Goal: Information Seeking & Learning: Learn about a topic

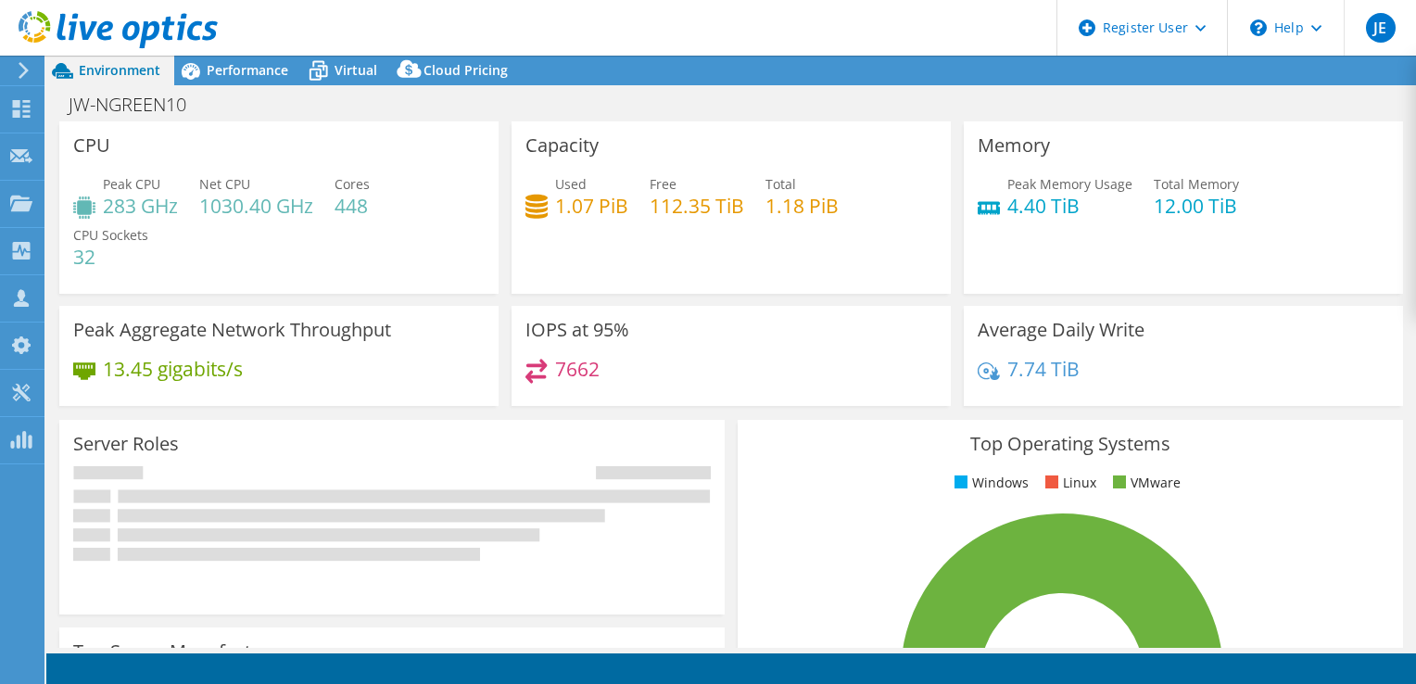
select select "USD"
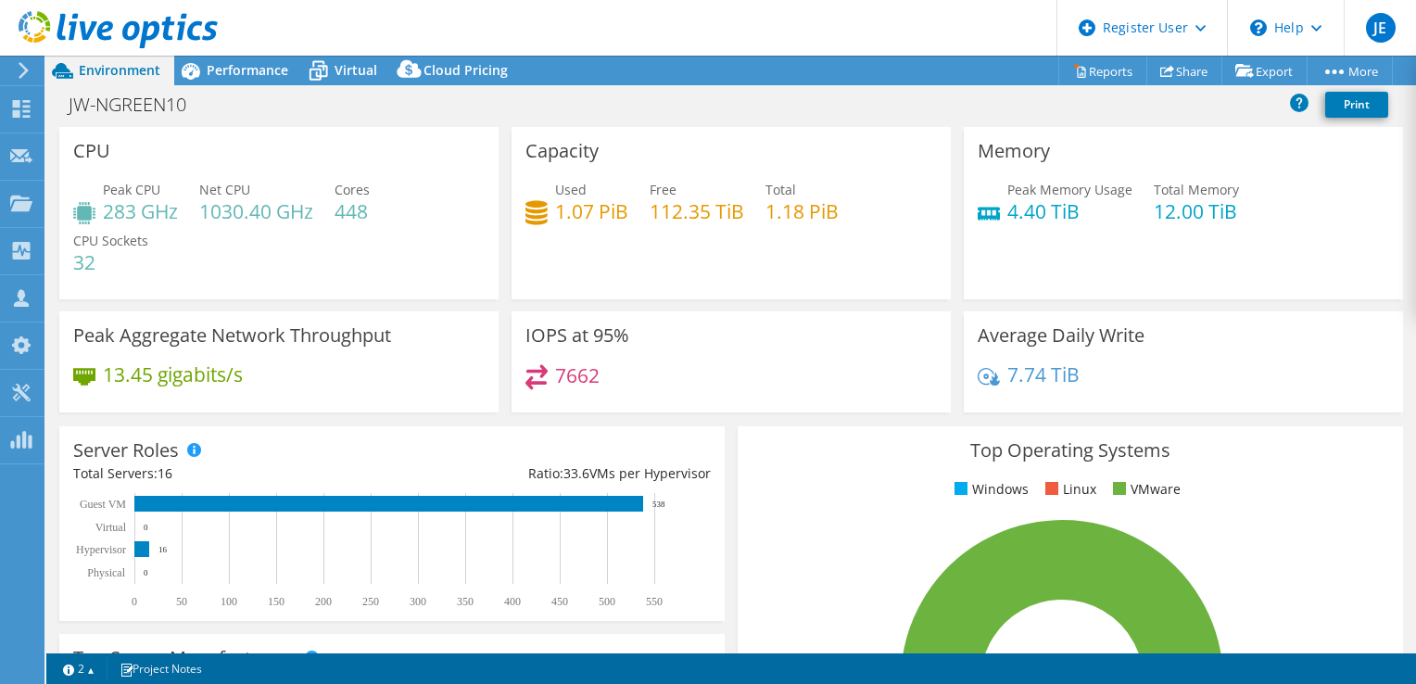
scroll to position [602, 0]
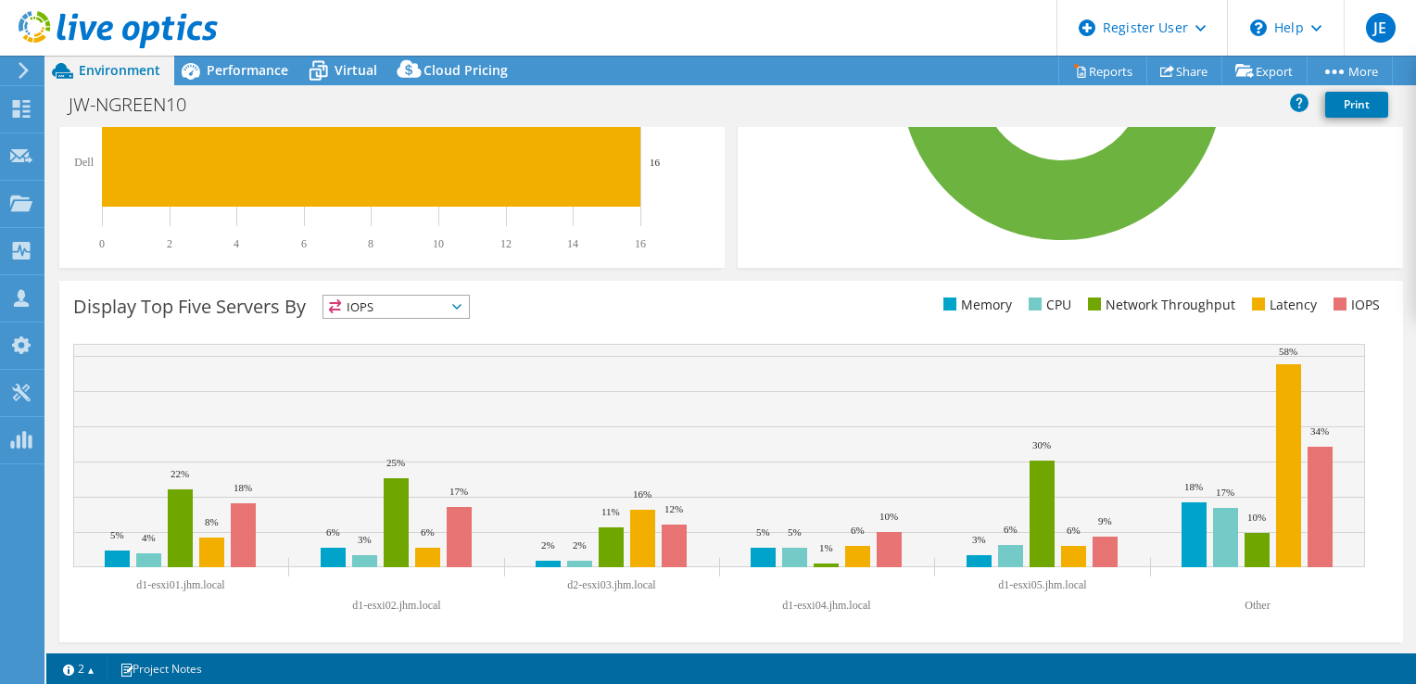
click at [434, 313] on span "IOPS" at bounding box center [395, 307] width 145 height 22
click at [681, 324] on div "Display Top Five Servers By IOPS IOPS" at bounding box center [730, 461] width 1343 height 361
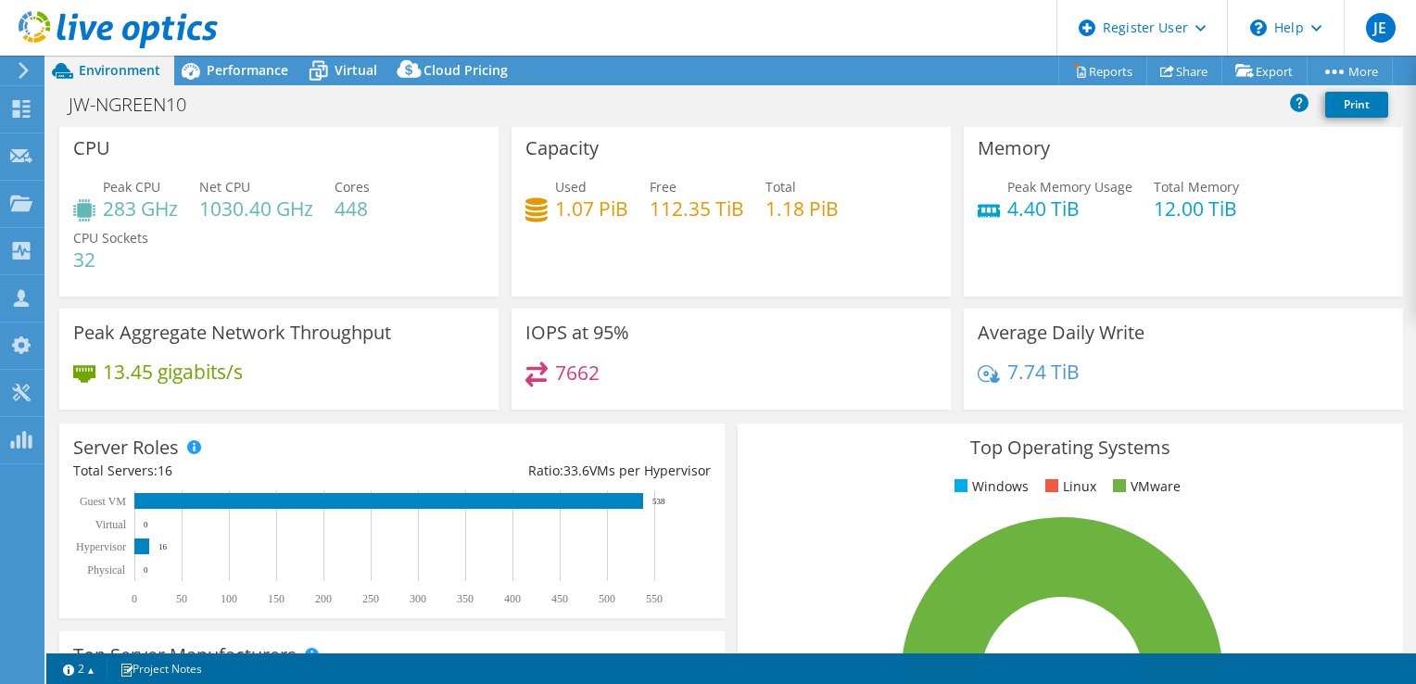
scroll to position [0, 0]
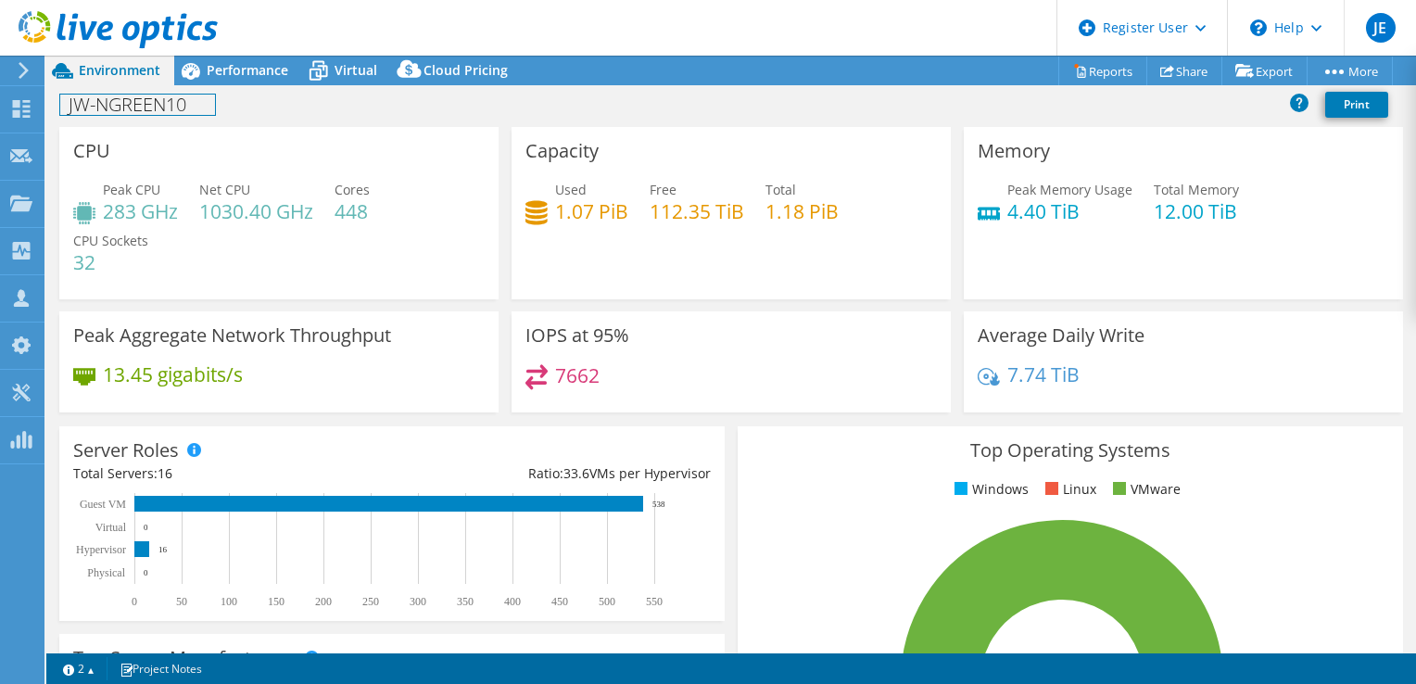
click at [176, 97] on h1 "JW-NGREEN10" at bounding box center [137, 105] width 155 height 20
copy h1 "JW-NGREEN10"
click at [391, 107] on div "JW-NGREEN10 Print" at bounding box center [730, 104] width 1369 height 34
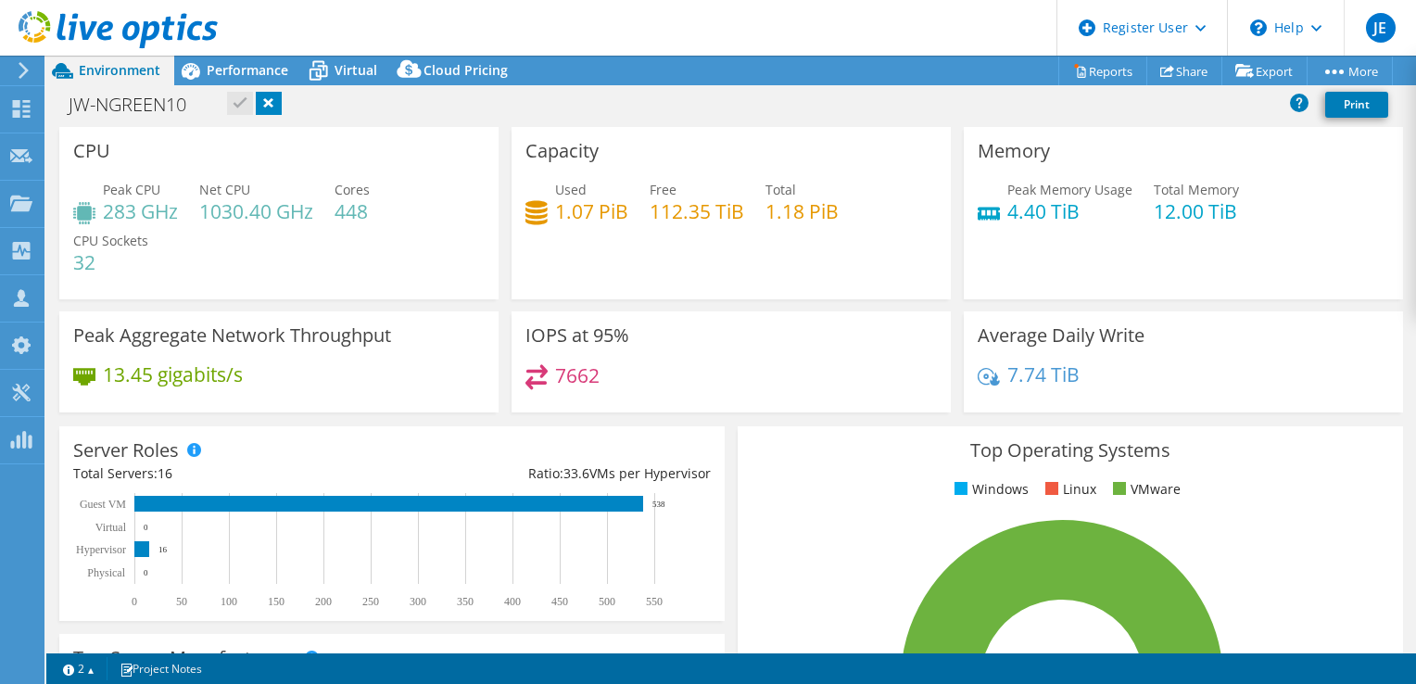
click at [264, 106] on link at bounding box center [269, 103] width 26 height 23
click at [235, 76] on span "Performance" at bounding box center [248, 70] width 82 height 18
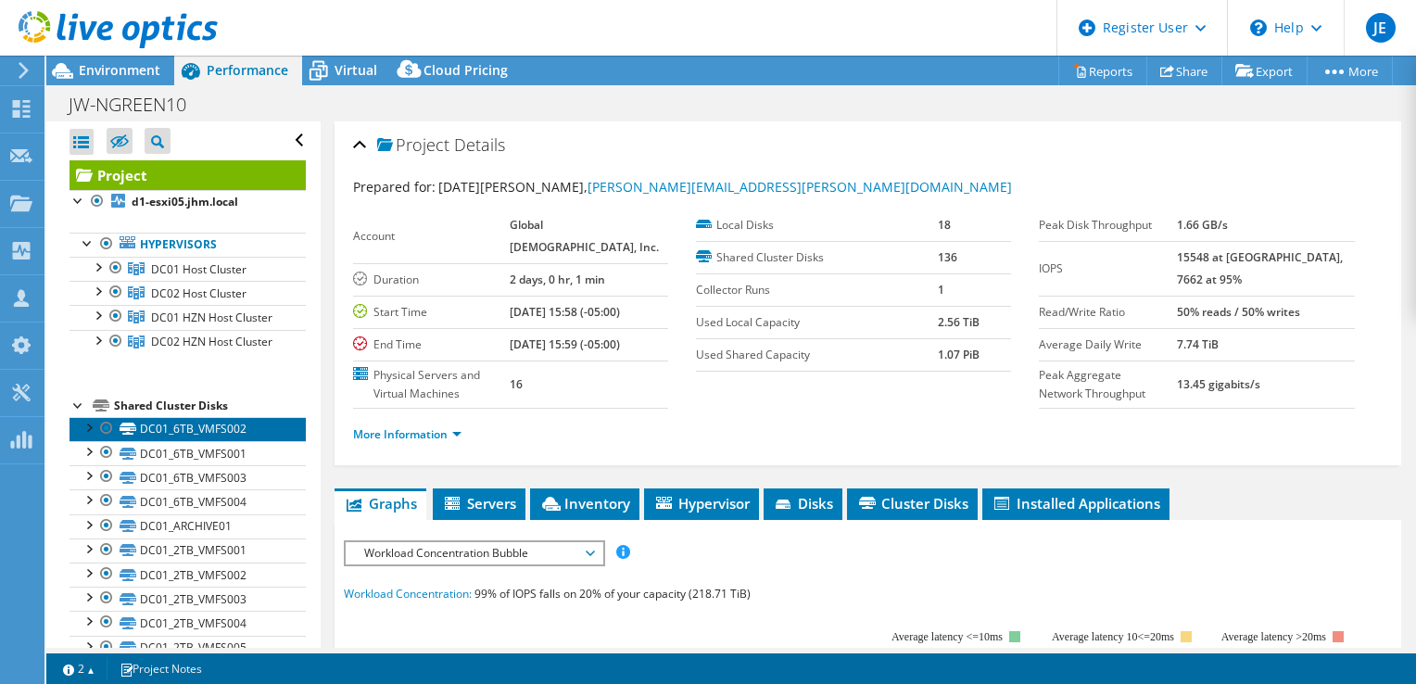
click at [163, 441] on link "DC01_6TB_VMFS002" at bounding box center [187, 429] width 236 height 24
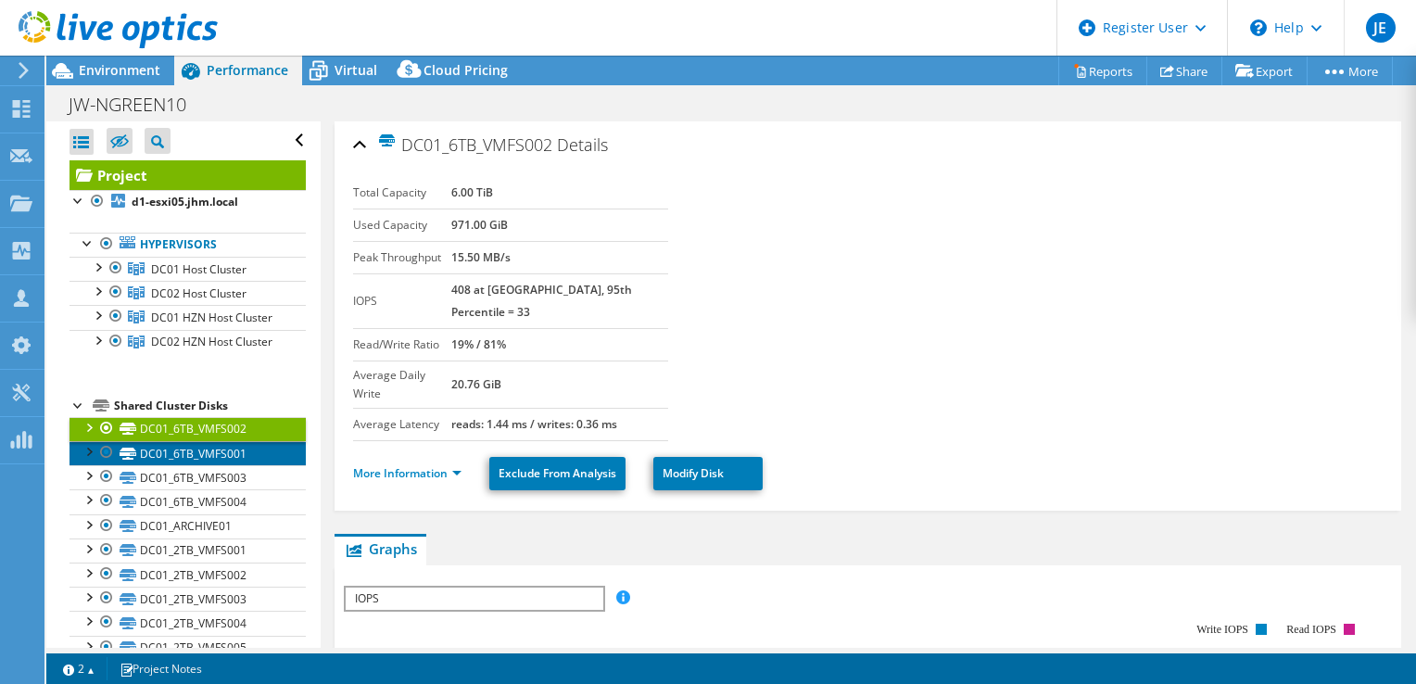
click at [201, 465] on link "DC01_6TB_VMFS001" at bounding box center [187, 453] width 236 height 24
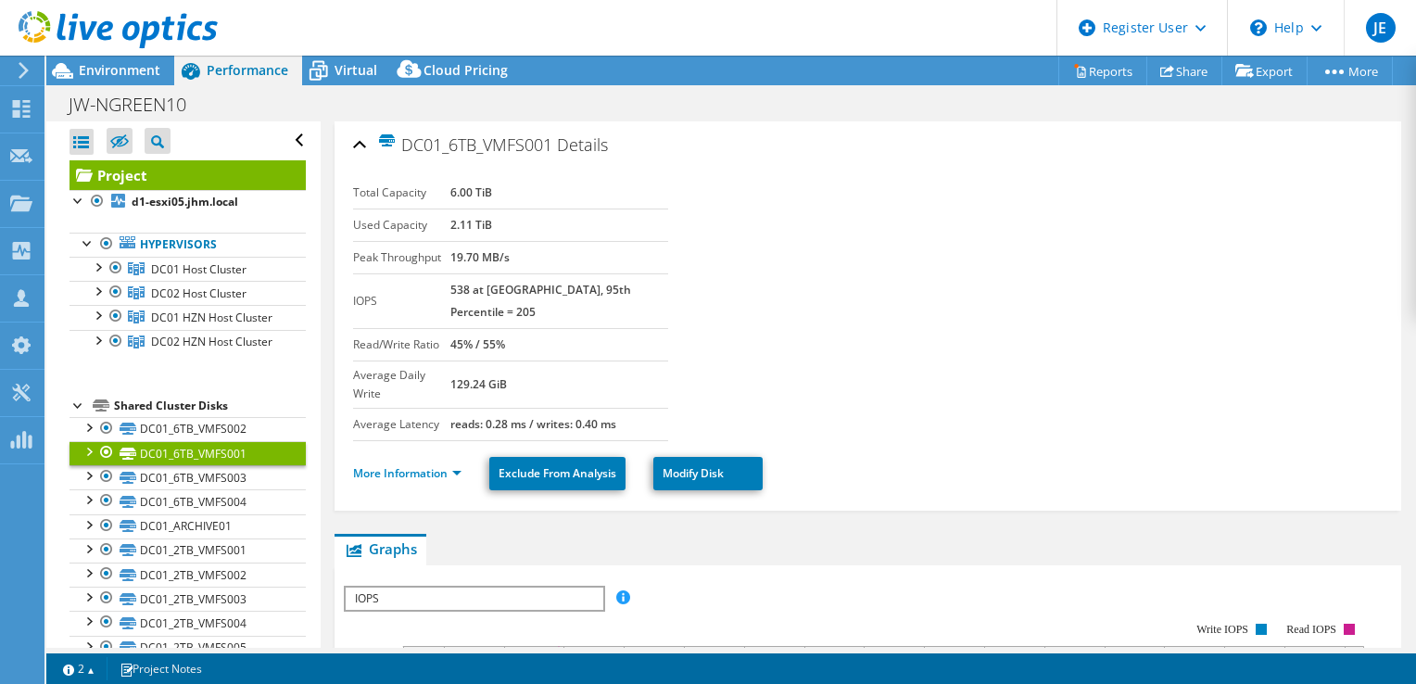
click at [107, 56] on div at bounding box center [109, 31] width 218 height 62
click at [115, 68] on span "Environment" at bounding box center [120, 70] width 82 height 18
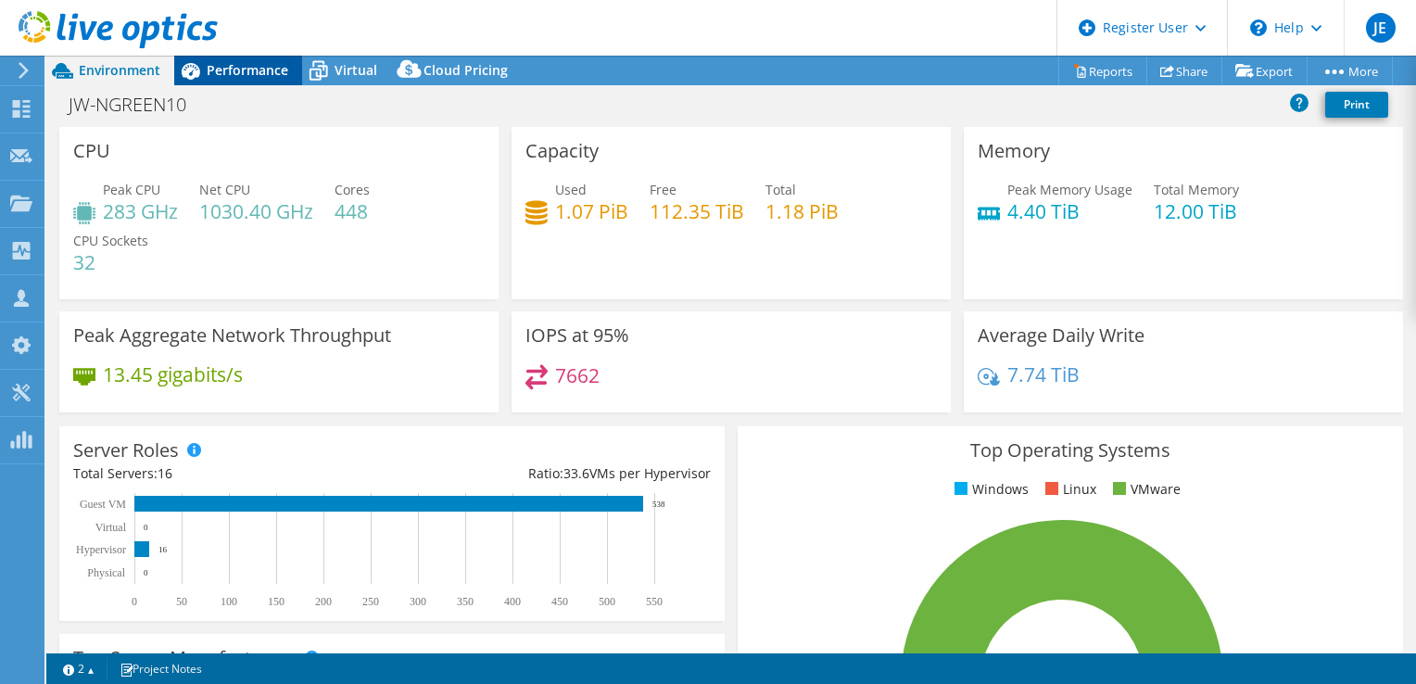
click at [241, 71] on span "Performance" at bounding box center [248, 70] width 82 height 18
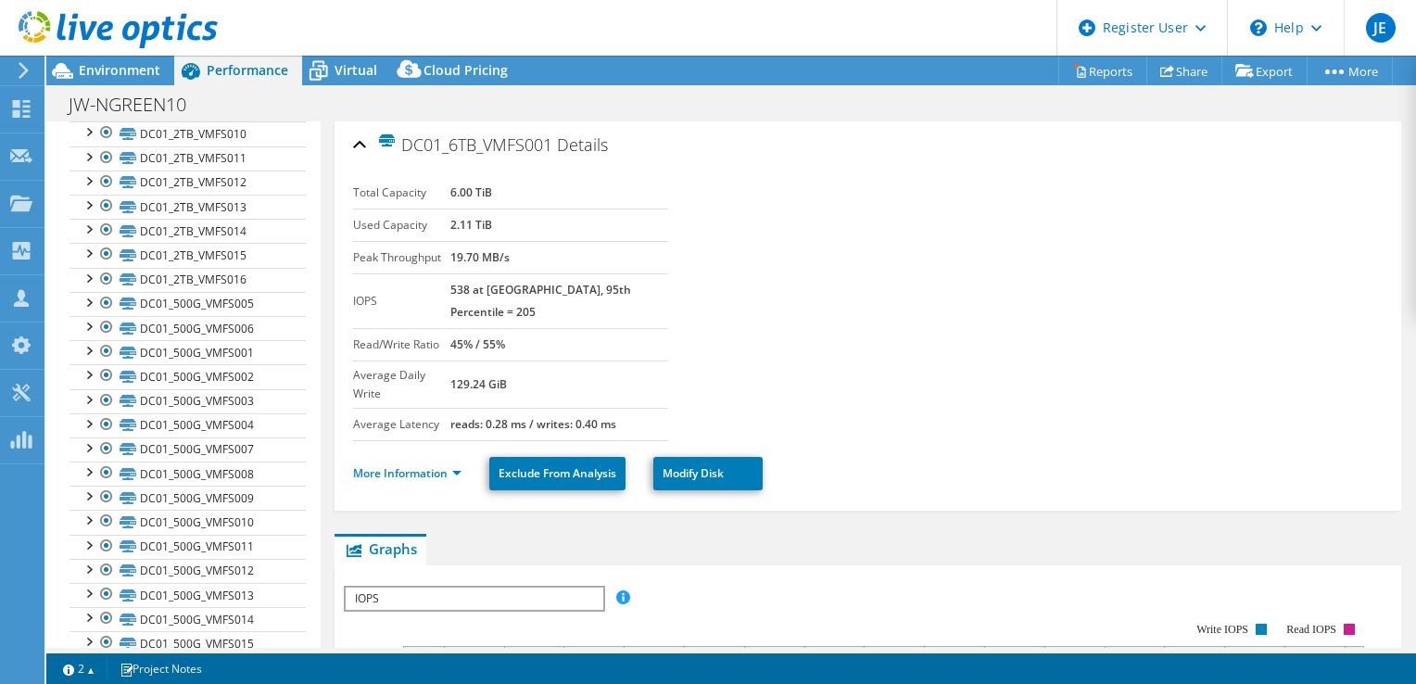
scroll to position [312, 0]
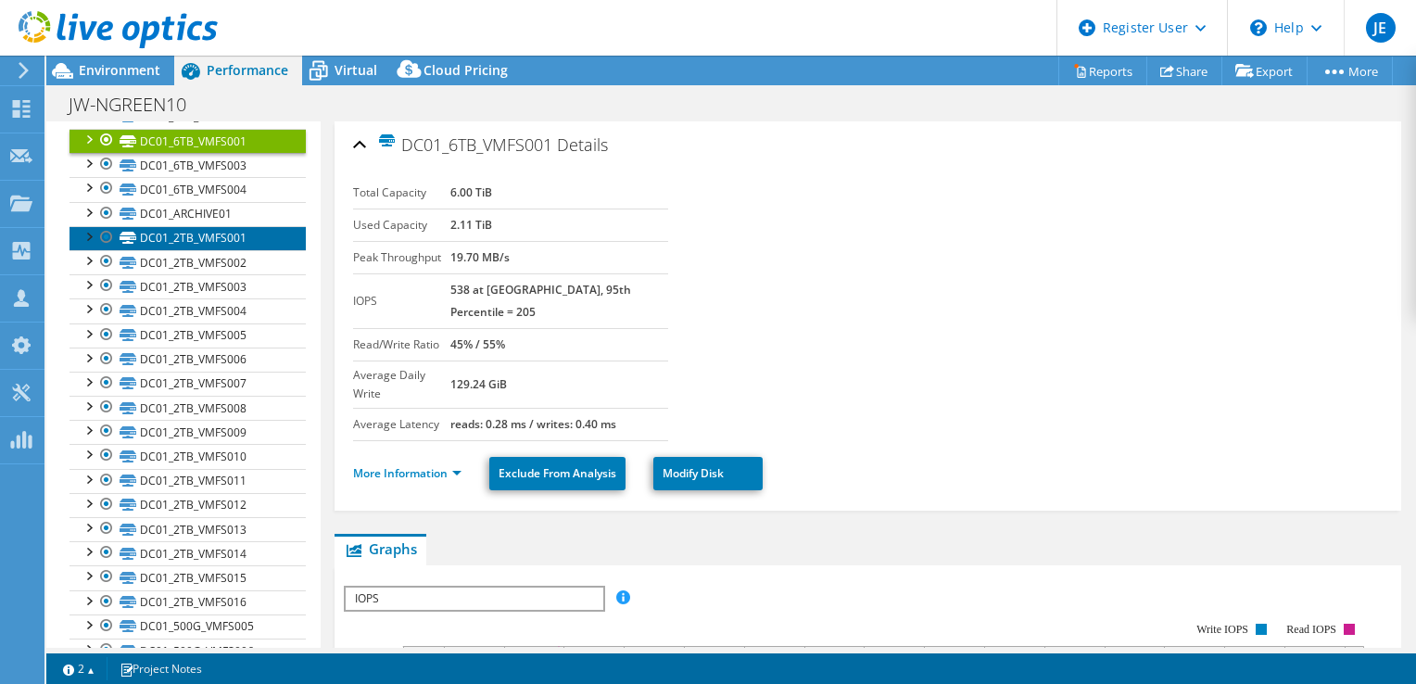
click at [191, 250] on link "DC01_2TB_VMFS001" at bounding box center [187, 238] width 236 height 24
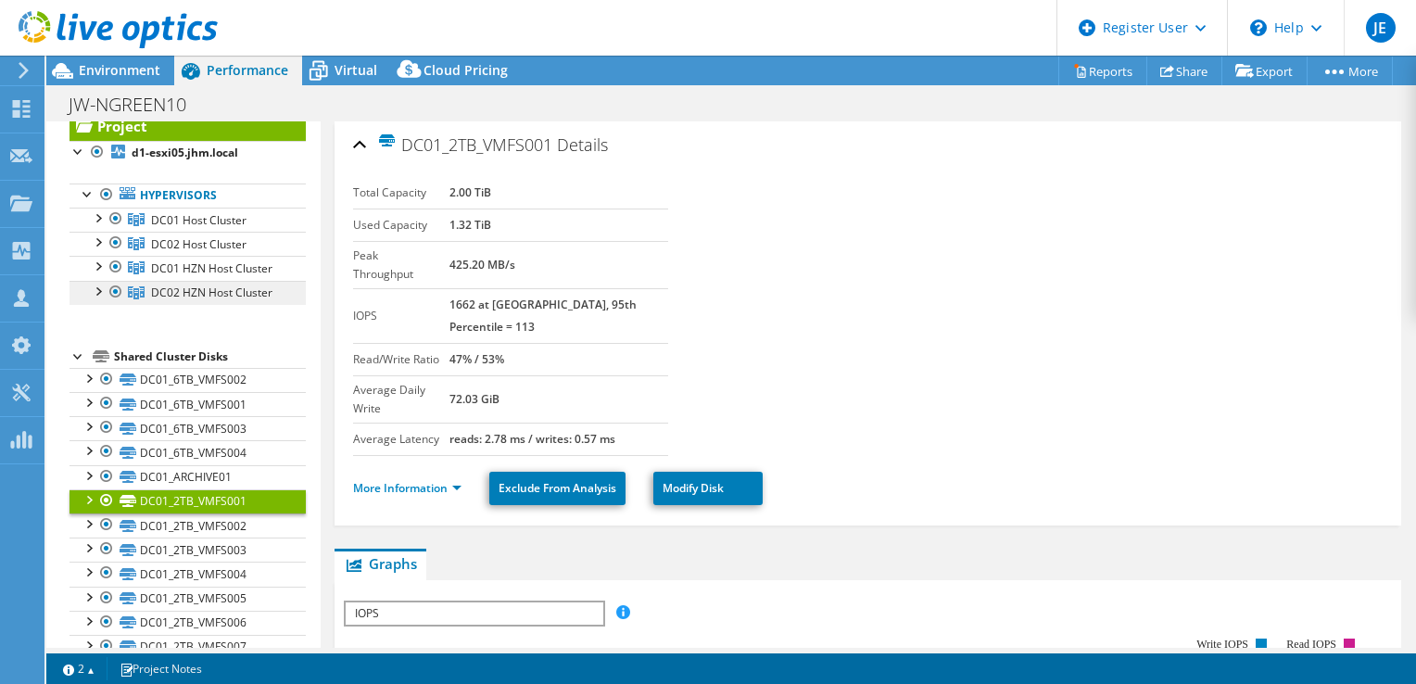
scroll to position [0, 0]
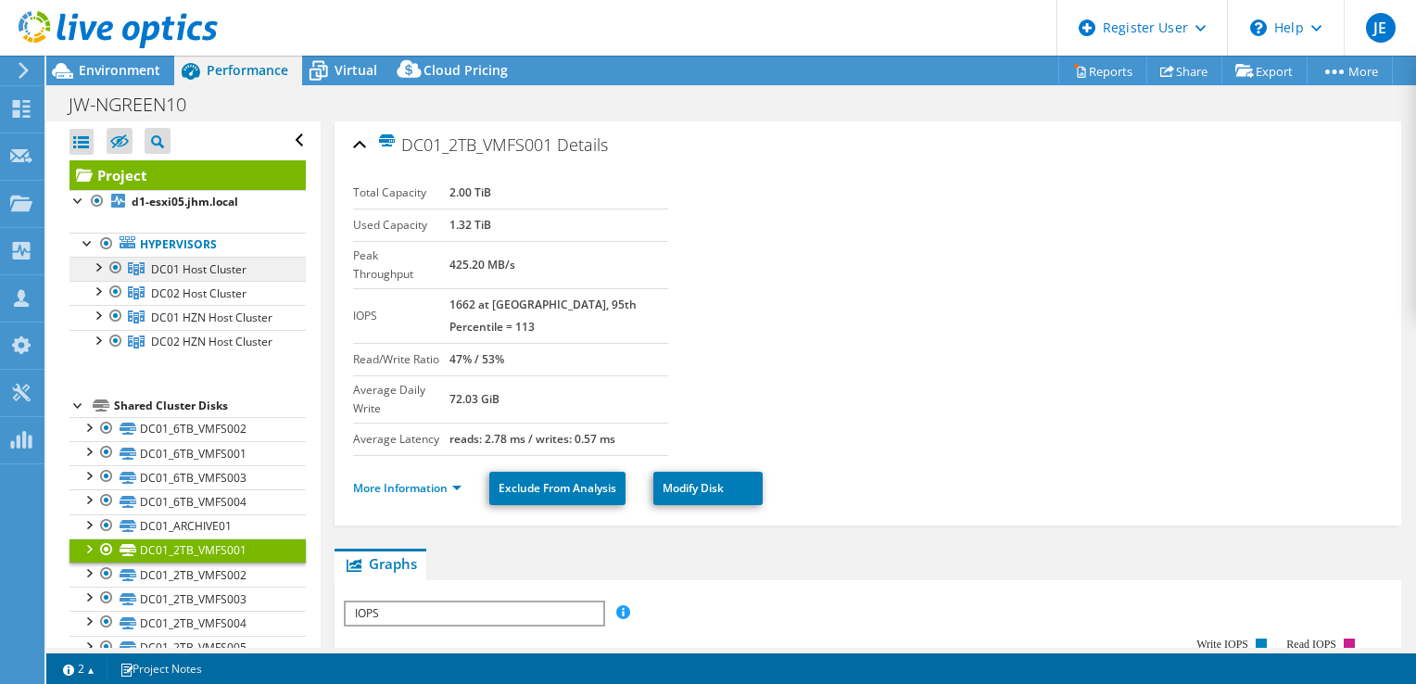
click at [193, 272] on span "DC01 Host Cluster" at bounding box center [198, 269] width 95 height 16
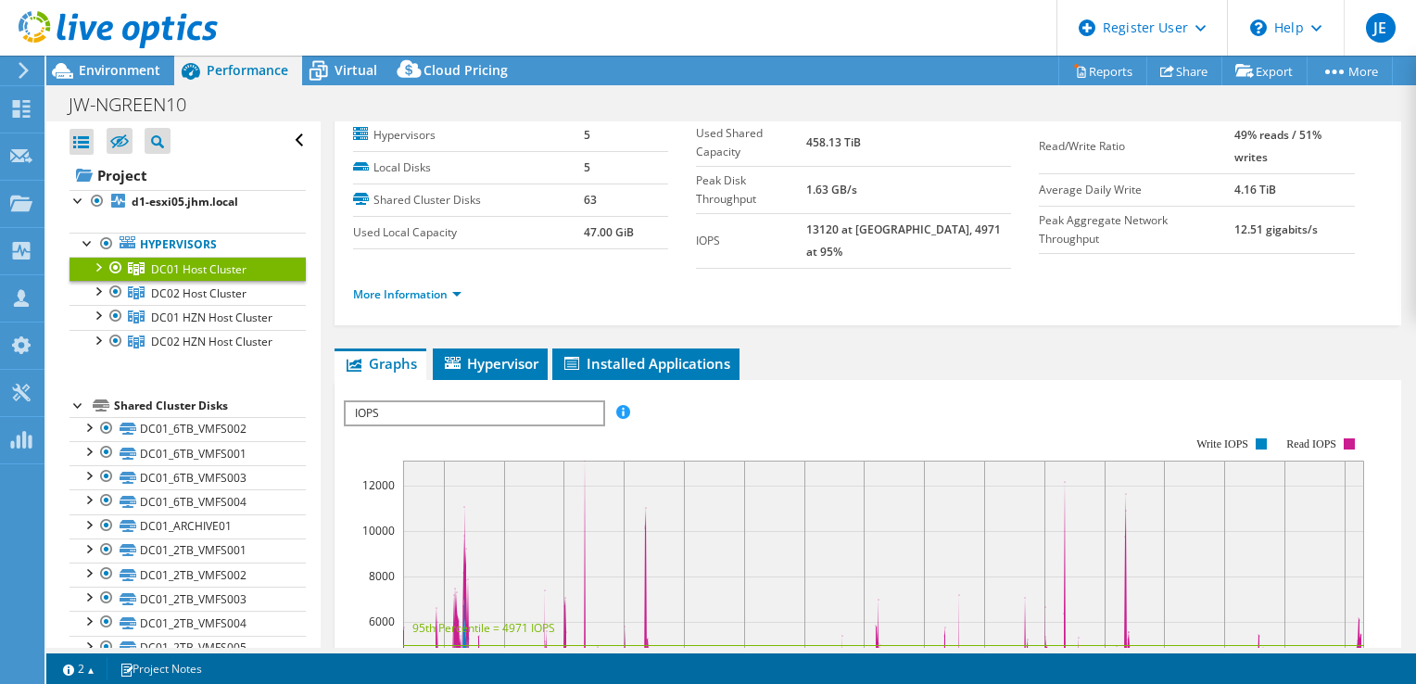
scroll to position [56, 0]
click at [435, 404] on span "IOPS" at bounding box center [474, 415] width 257 height 22
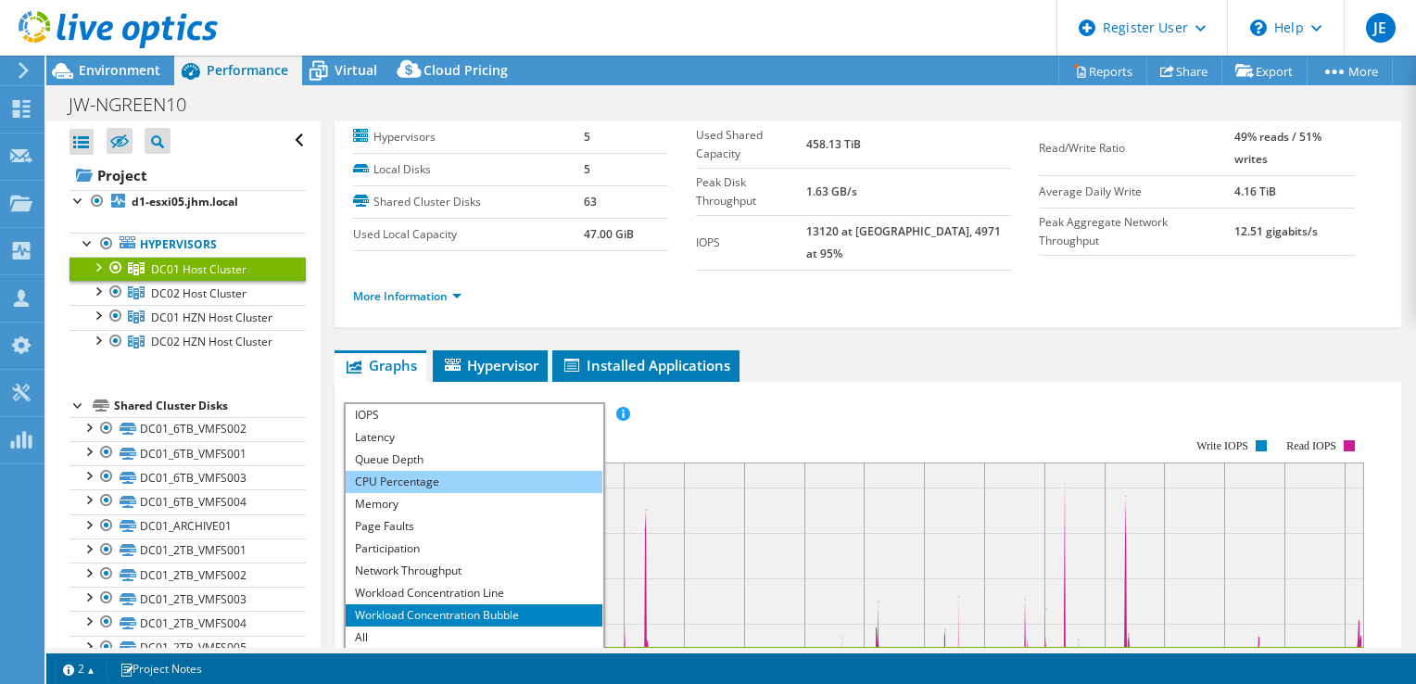
scroll to position [0, 0]
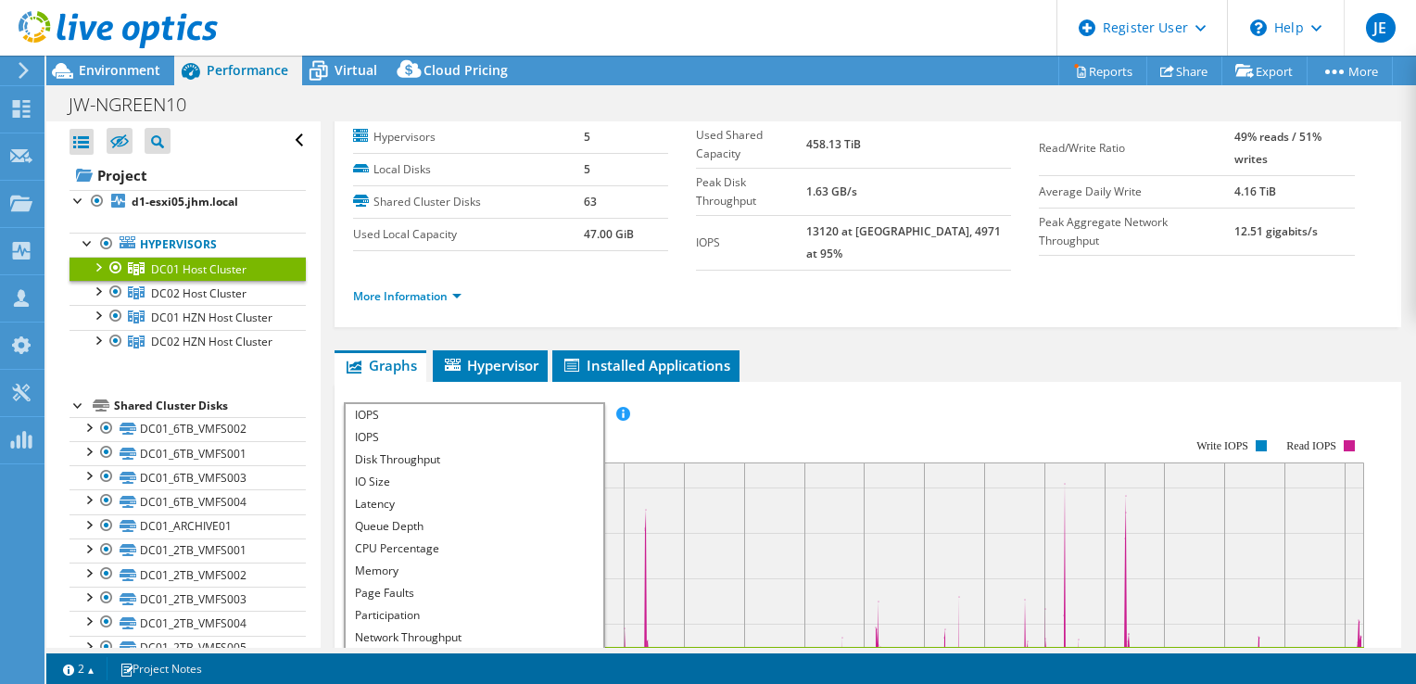
click at [725, 415] on rect at bounding box center [854, 598] width 1020 height 371
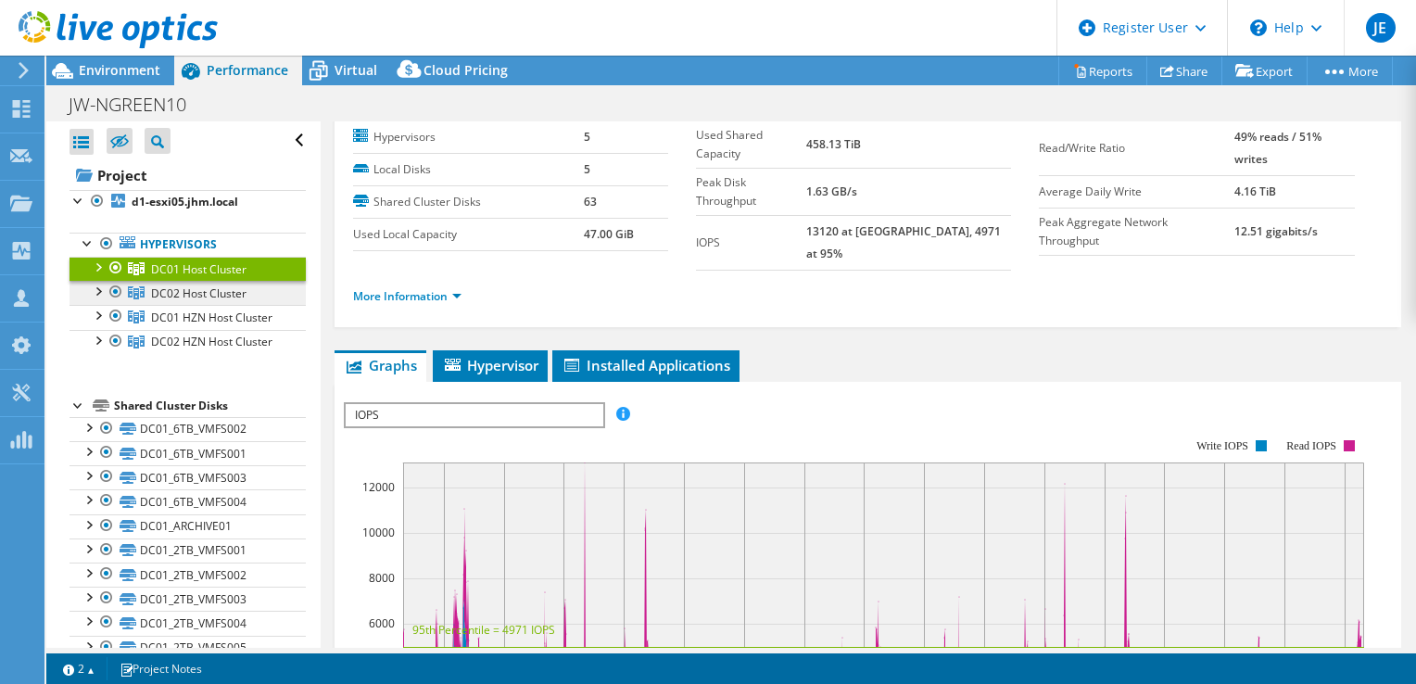
click at [215, 297] on span "DC02 Host Cluster" at bounding box center [198, 293] width 95 height 16
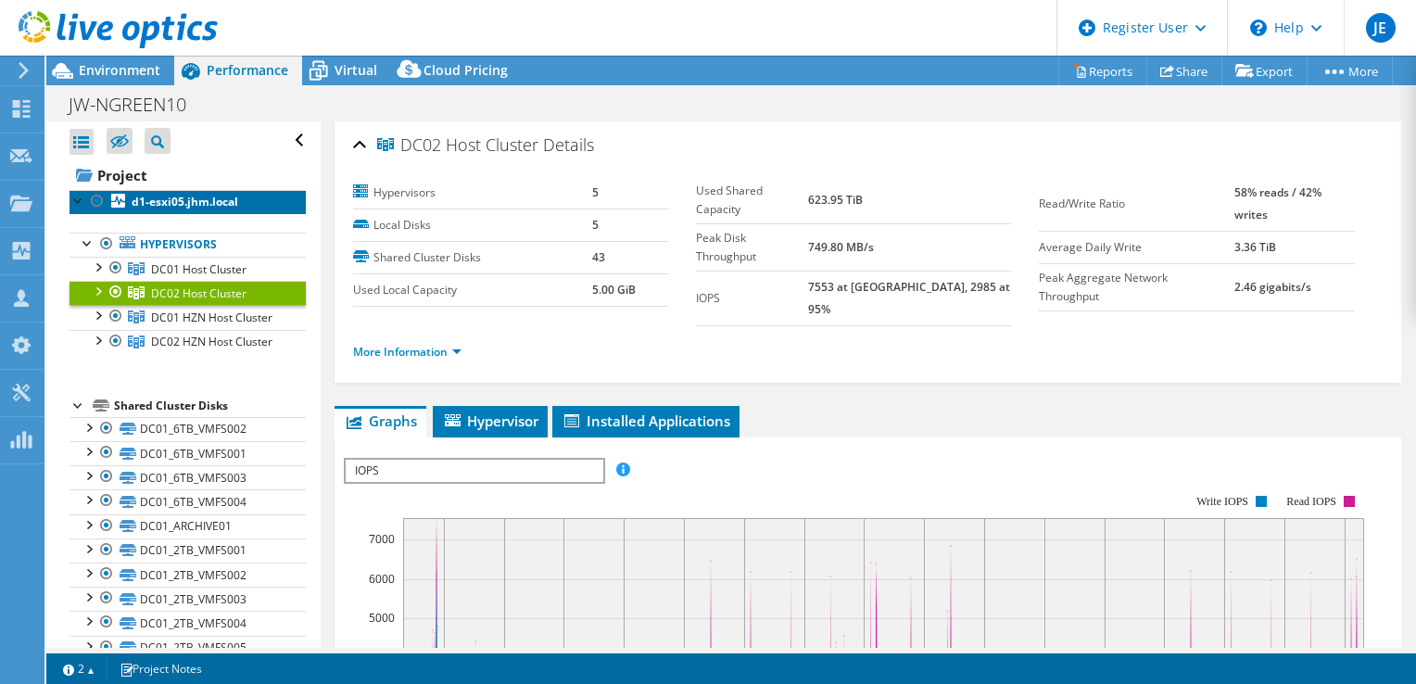
click at [162, 208] on b "d1-esxi05.jhm.local" at bounding box center [185, 202] width 107 height 16
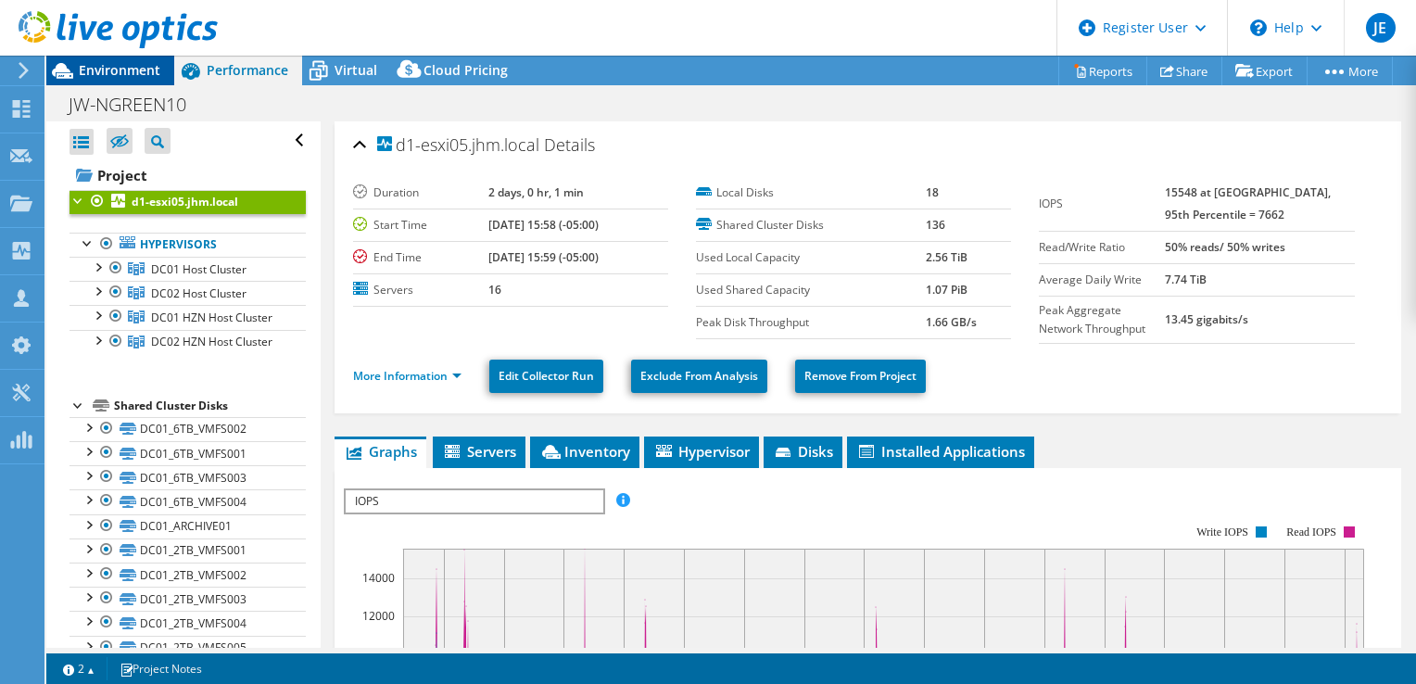
click at [120, 73] on span "Environment" at bounding box center [120, 70] width 82 height 18
